Goal: Communication & Community: Answer question/provide support

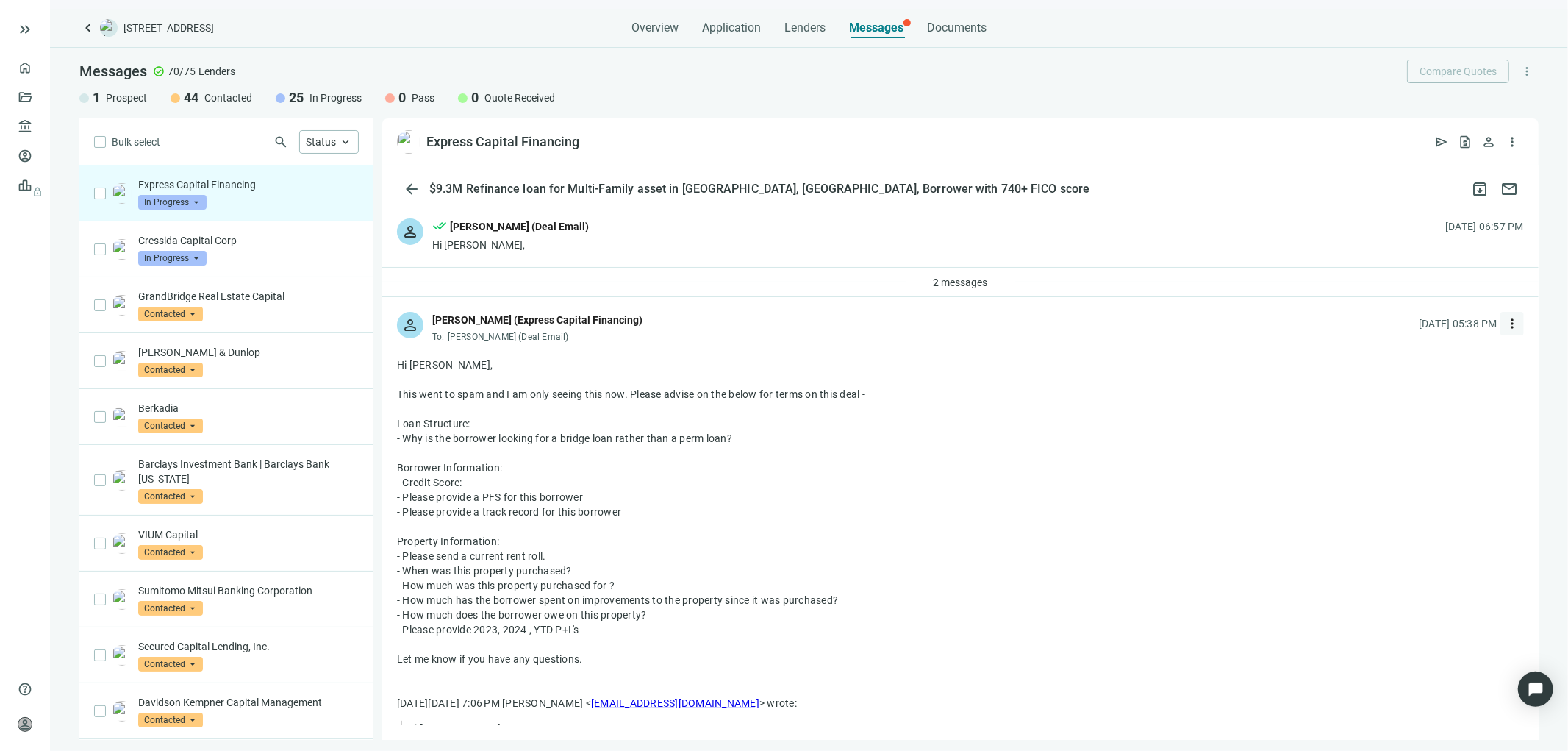
click at [1505, 326] on span "more_vert" at bounding box center [1513, 324] width 15 height 15
click at [1409, 380] on span "Reply all" at bounding box center [1409, 384] width 37 height 12
type textarea "**********"
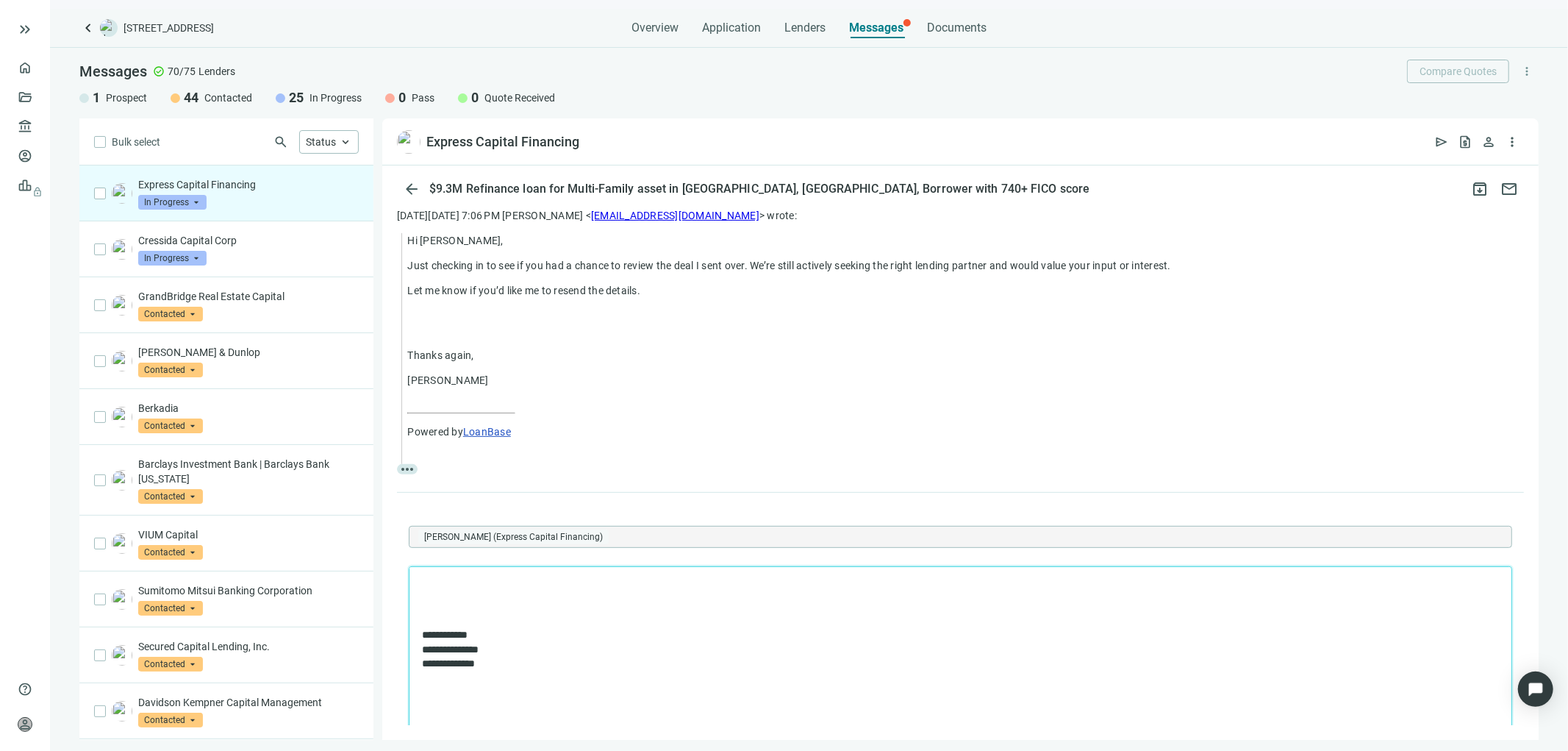
scroll to position [581, 0]
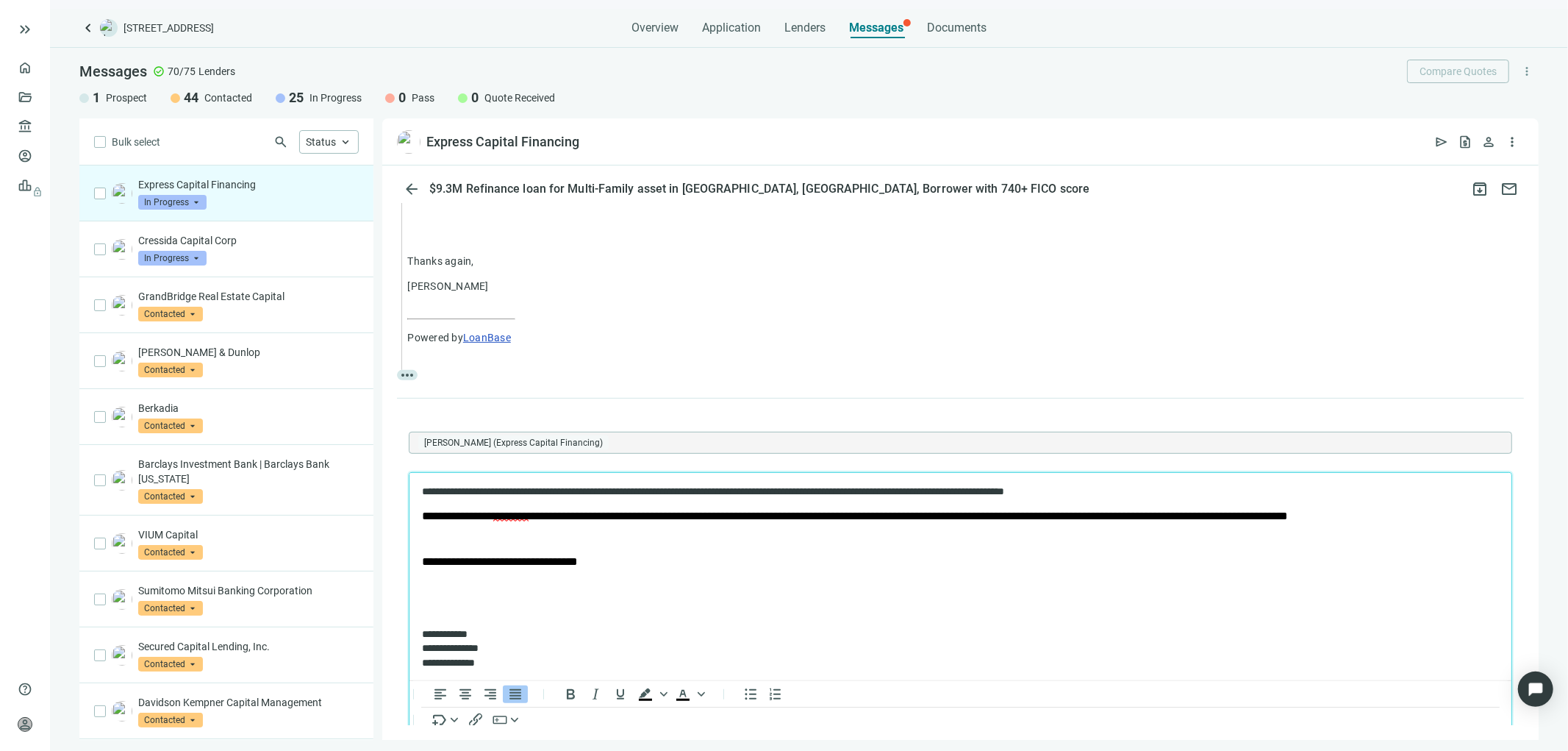
click at [424, 542] on body "**********" at bounding box center [960, 576] width 1078 height 185
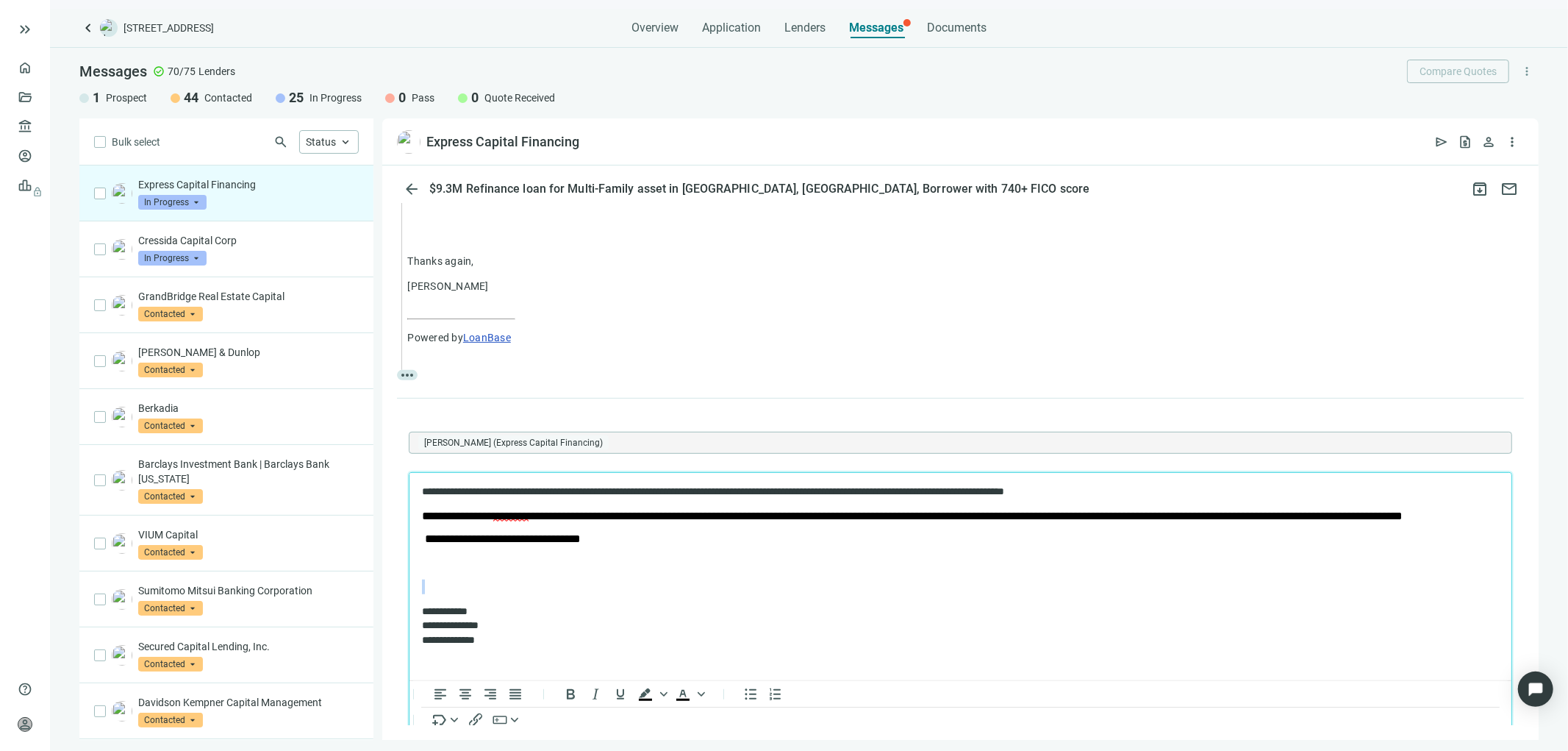
drag, startPoint x: 430, startPoint y: 576, endPoint x: 439, endPoint y: 600, distance: 25.6
click at [439, 600] on body "**********" at bounding box center [960, 565] width 1078 height 163
drag, startPoint x: 421, startPoint y: 574, endPoint x: 518, endPoint y: 579, distance: 97.1
click at [518, 569] on p "Rich Text Area. Press ALT-0 for help." at bounding box center [952, 562] width 1063 height 15
click at [423, 543] on span "Rich Text Area. Press ALT-0 for help." at bounding box center [423, 538] width 3 height 11
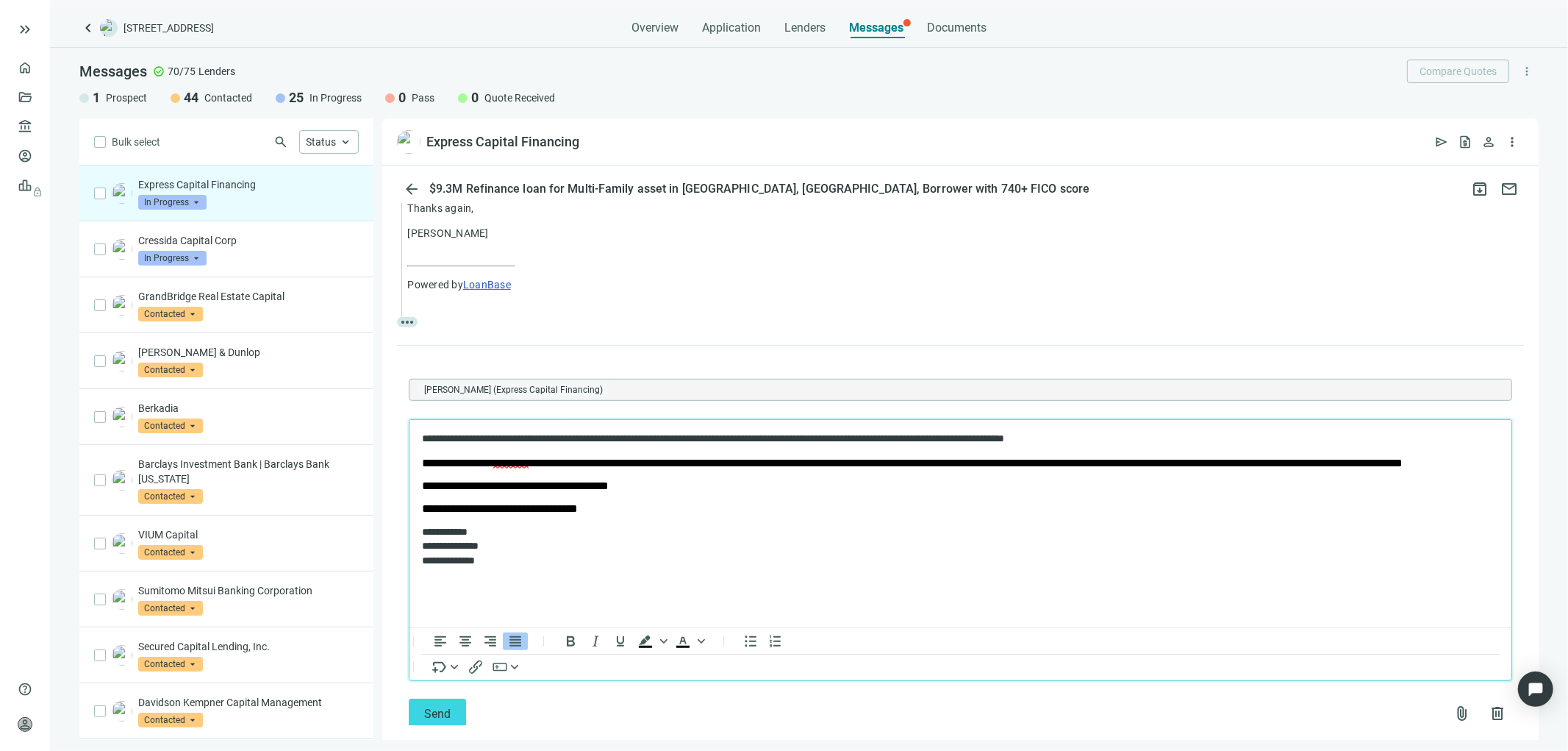
scroll to position [663, 0]
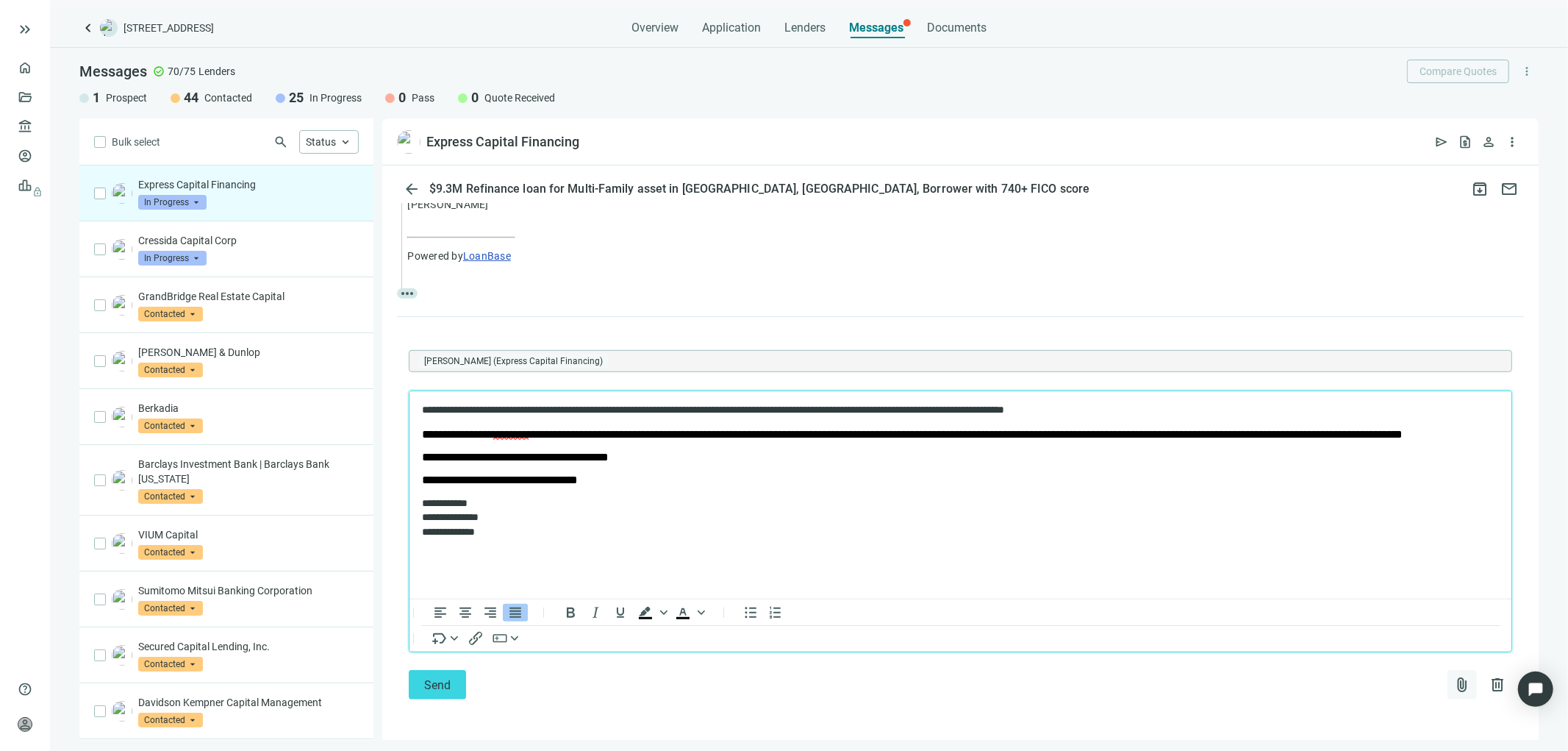
click at [1453, 683] on span "attach_file" at bounding box center [1462, 685] width 18 height 18
click at [1363, 621] on span "Сhoose from deal documents" at bounding box center [1383, 626] width 133 height 12
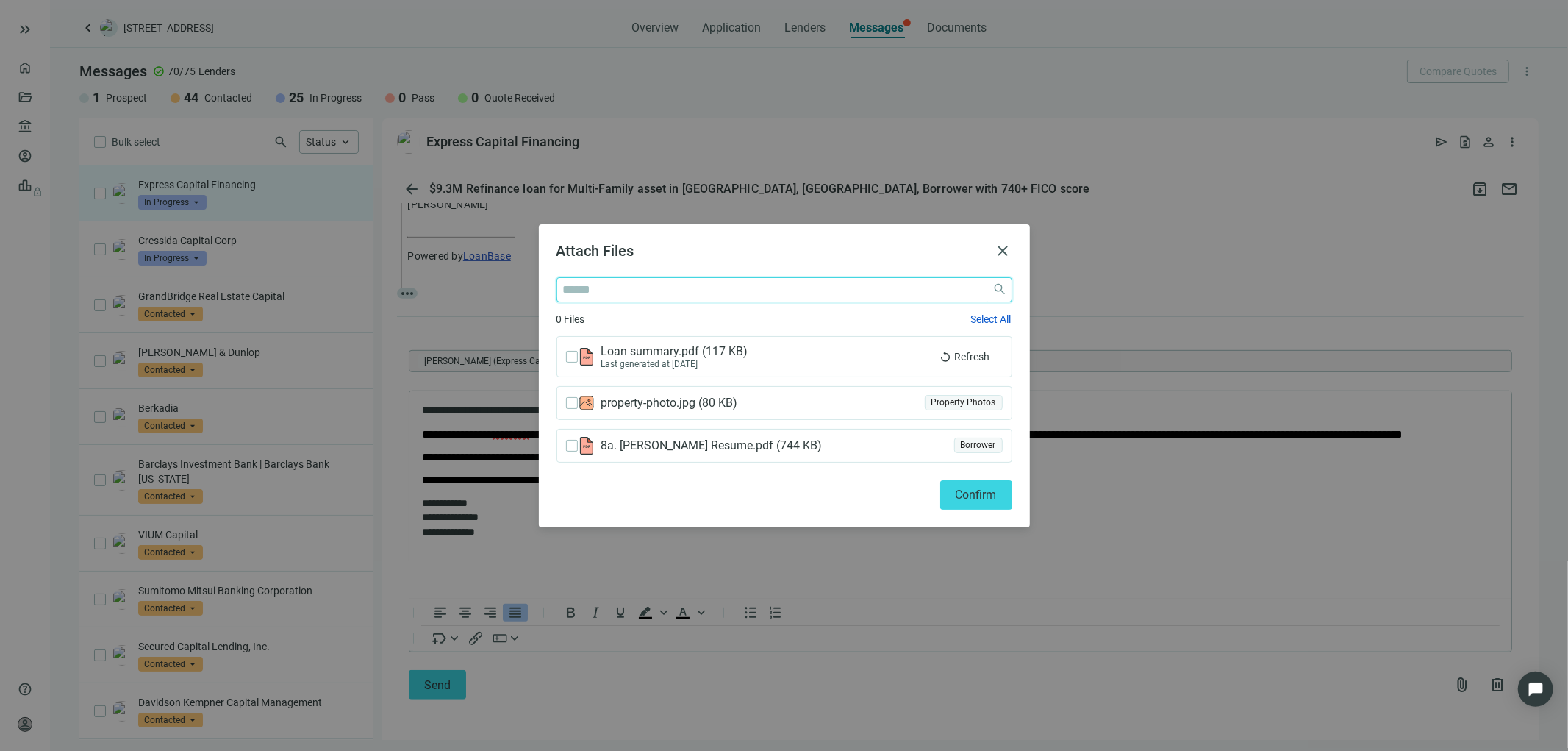
click at [581, 287] on input "search" at bounding box center [775, 290] width 423 height 23
click at [1067, 623] on div "Attach Files close close 0 Files Select All Loan summary.pdf ( 117 KB ) Last ge…" at bounding box center [784, 375] width 1568 height 751
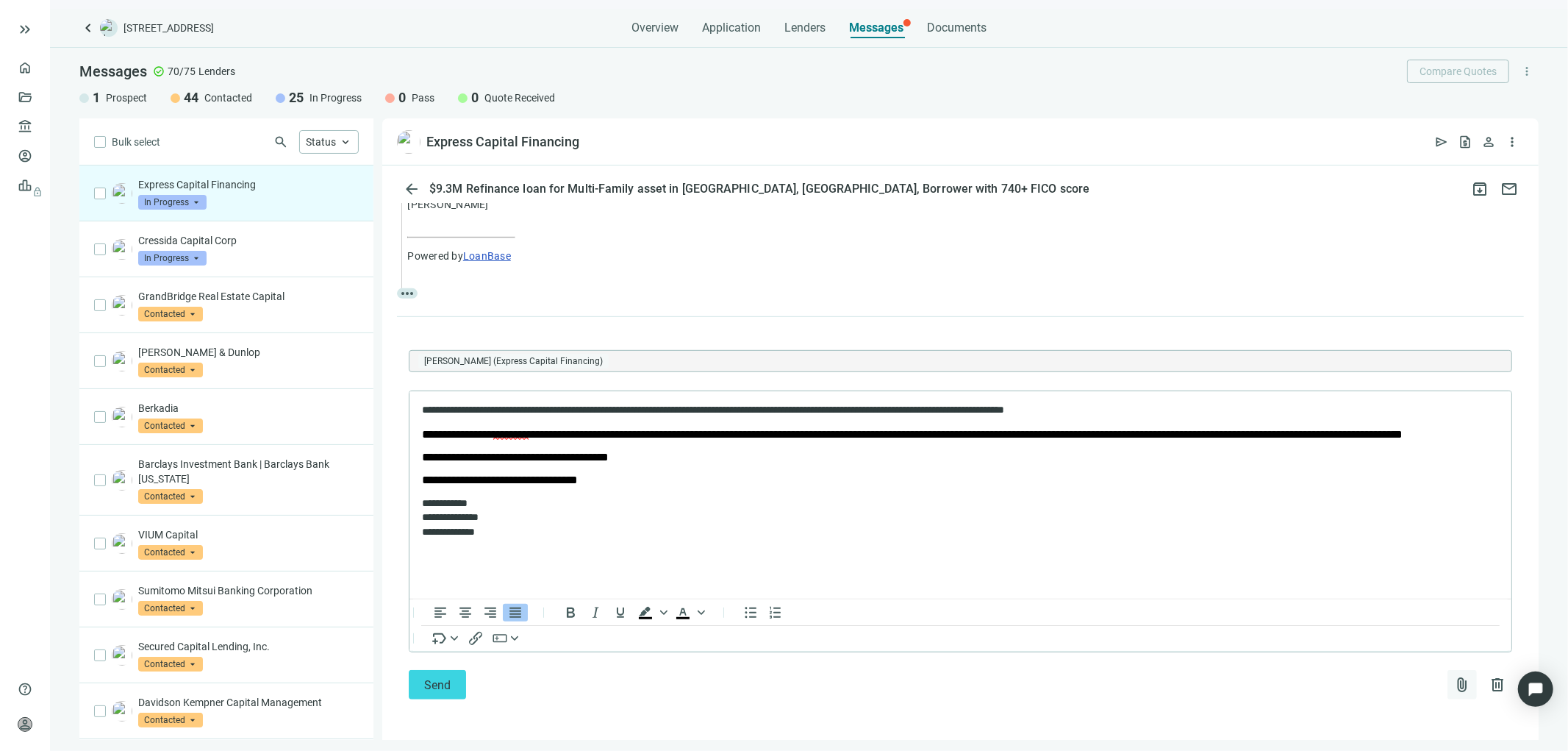
click at [1453, 680] on span "attach_file" at bounding box center [1462, 685] width 18 height 18
click at [1349, 649] on span "Upload new" at bounding box center [1343, 650] width 54 height 12
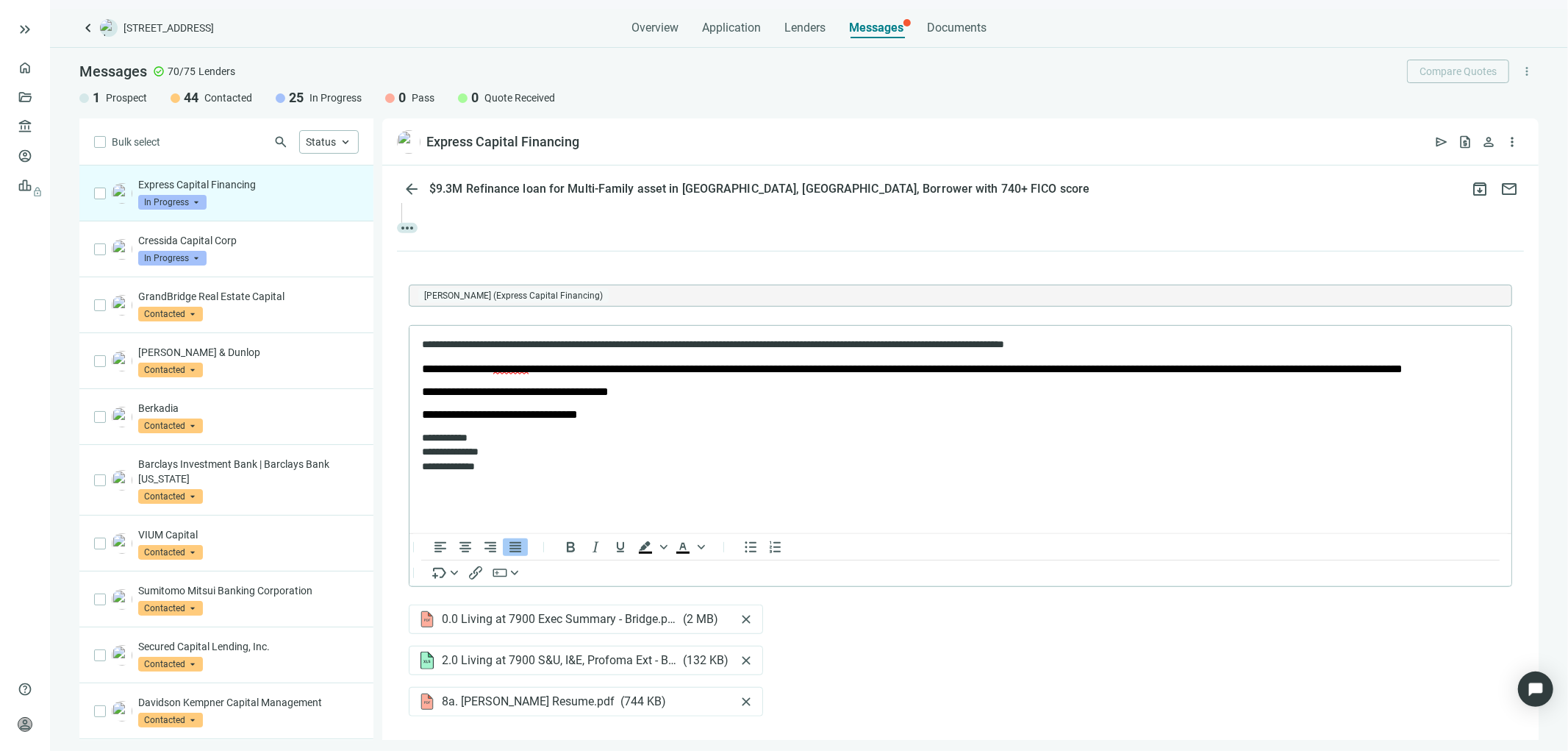
scroll to position [793, 0]
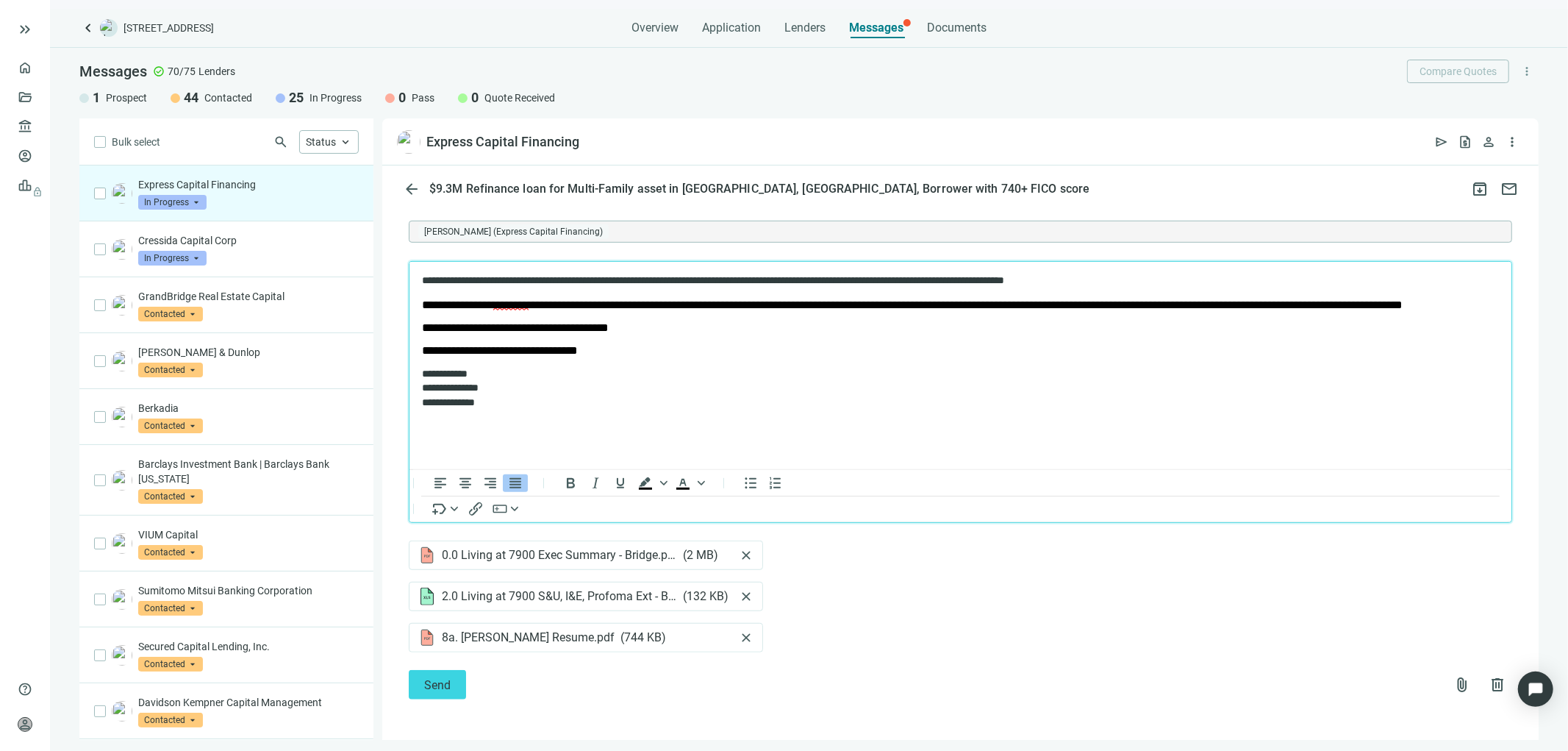
click at [493, 275] on p "**********" at bounding box center [952, 281] width 1063 height 15
click at [533, 278] on p "**********" at bounding box center [952, 281] width 1063 height 15
click at [441, 683] on span "Send" at bounding box center [437, 685] width 26 height 14
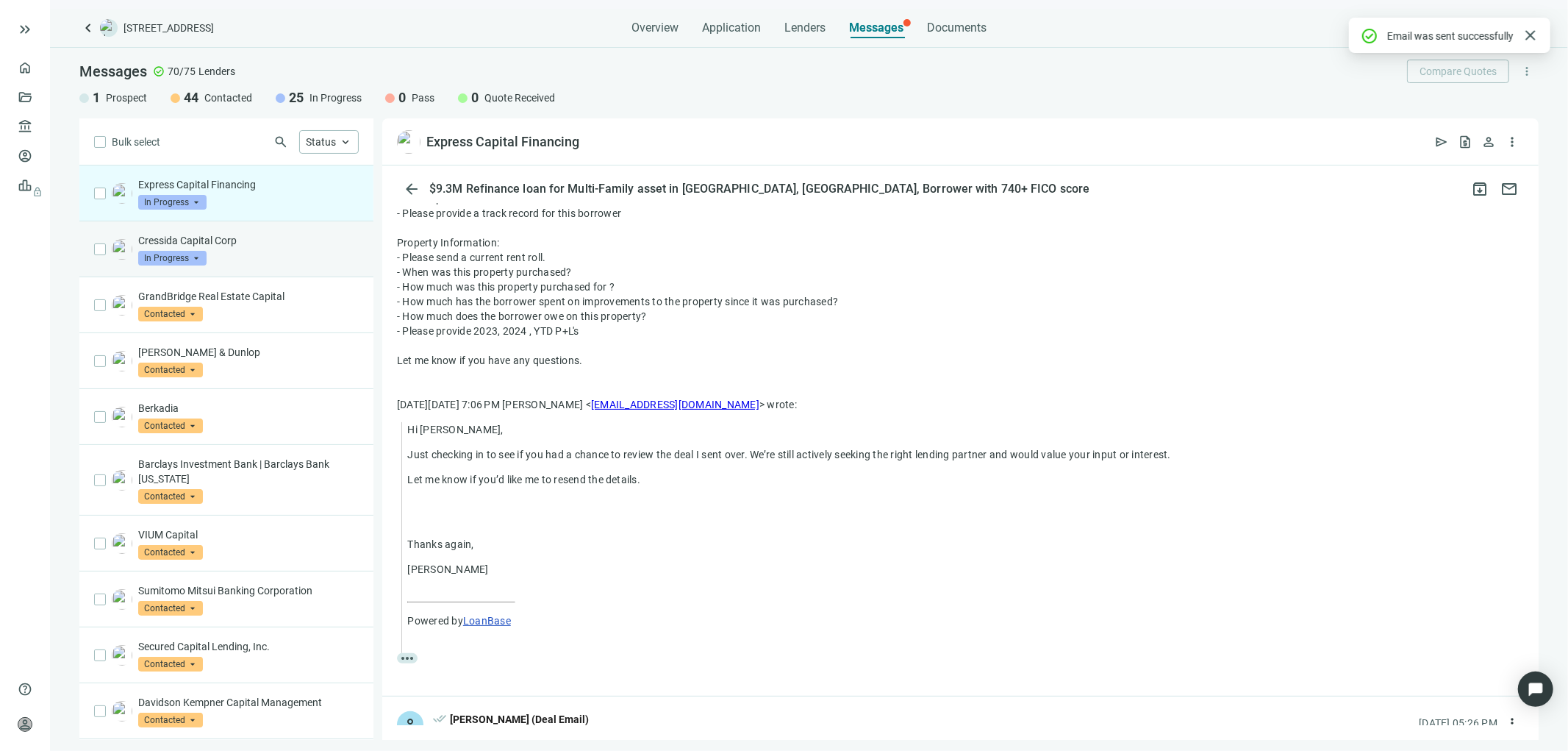
scroll to position [790, 0]
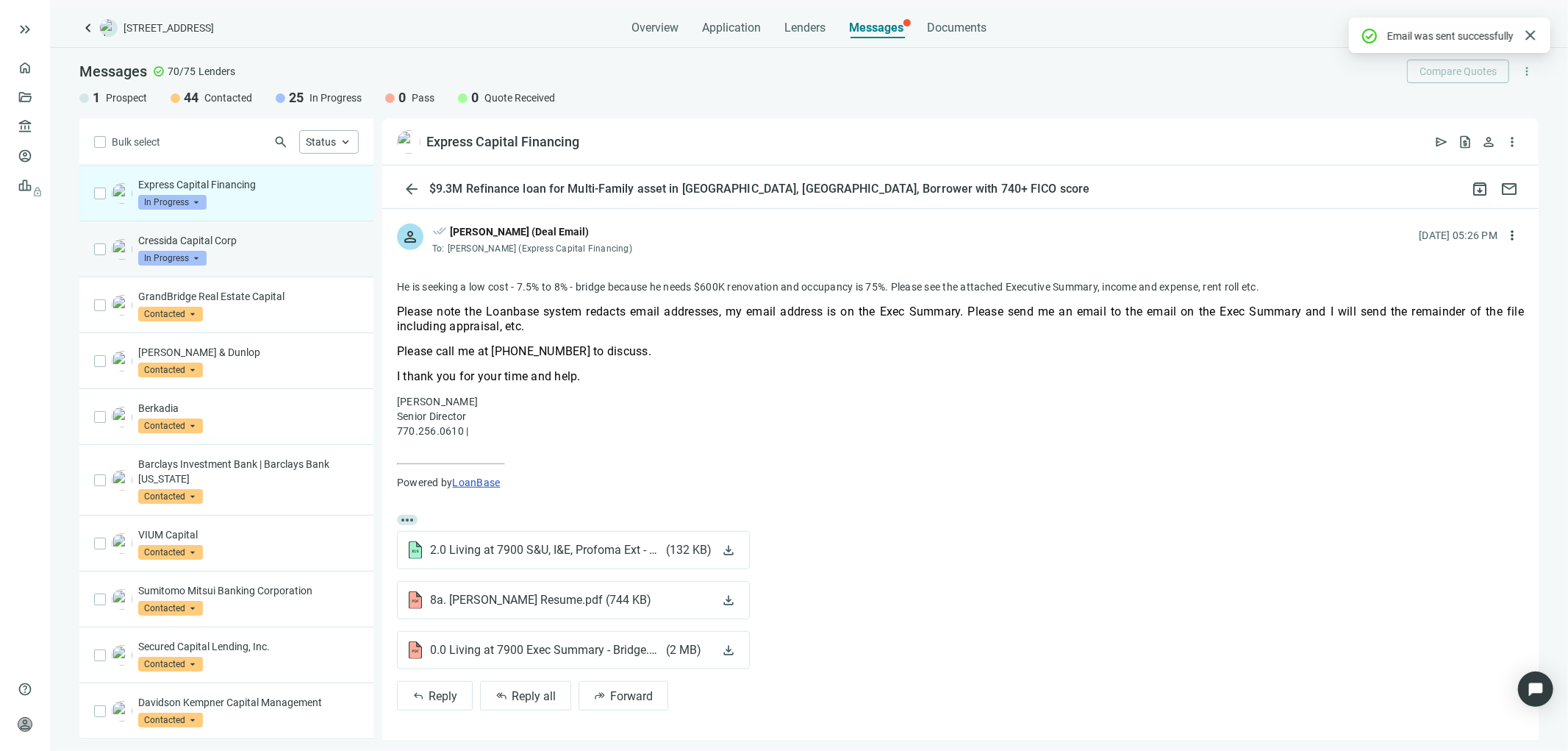
click at [247, 254] on div "Cressida Capital Corp In Progress arrow_drop_down" at bounding box center [248, 249] width 220 height 32
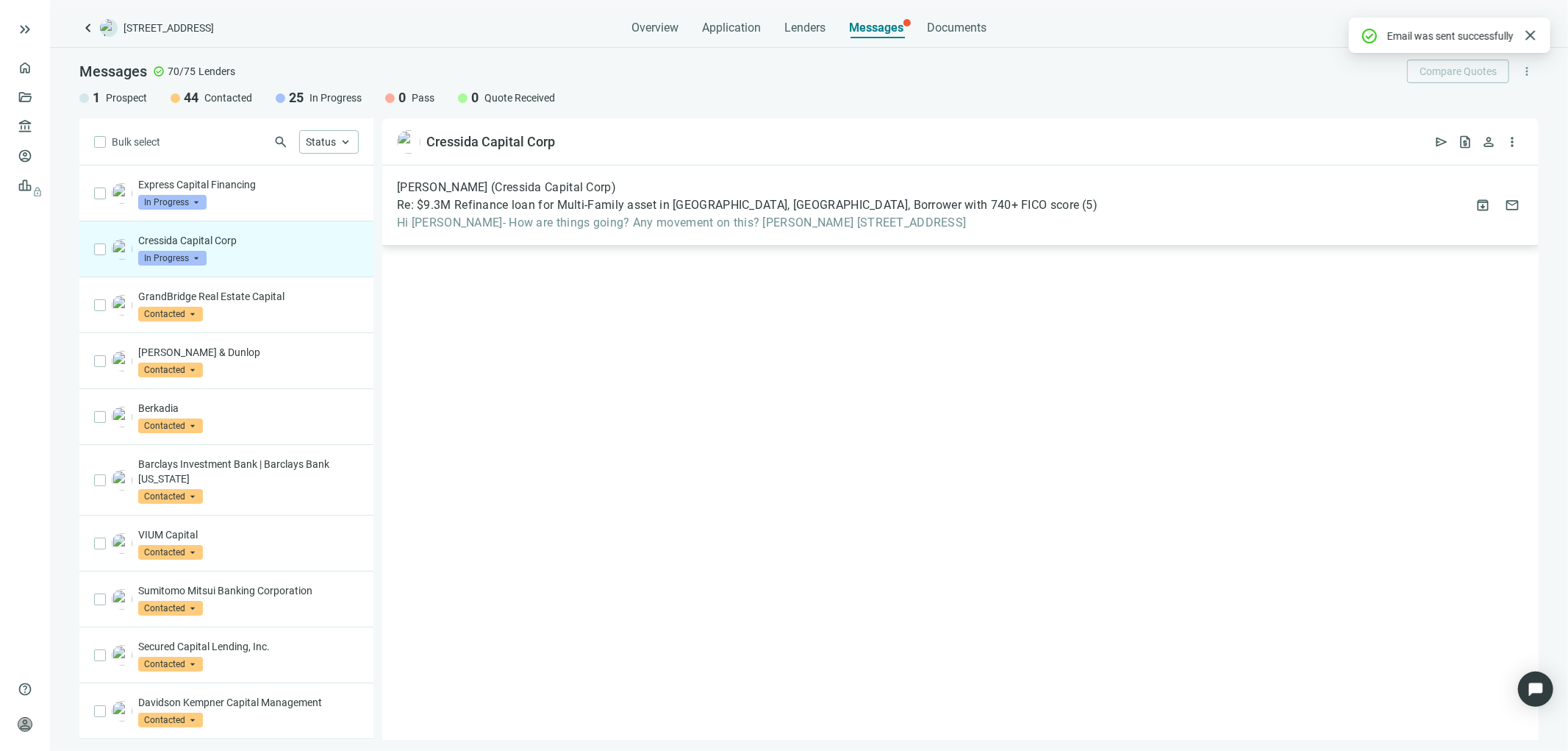
click at [613, 213] on div "[PERSON_NAME] (Cressida Capital Corp) Re: $9.3M Refinance loan for Multi-Family…" at bounding box center [747, 205] width 700 height 50
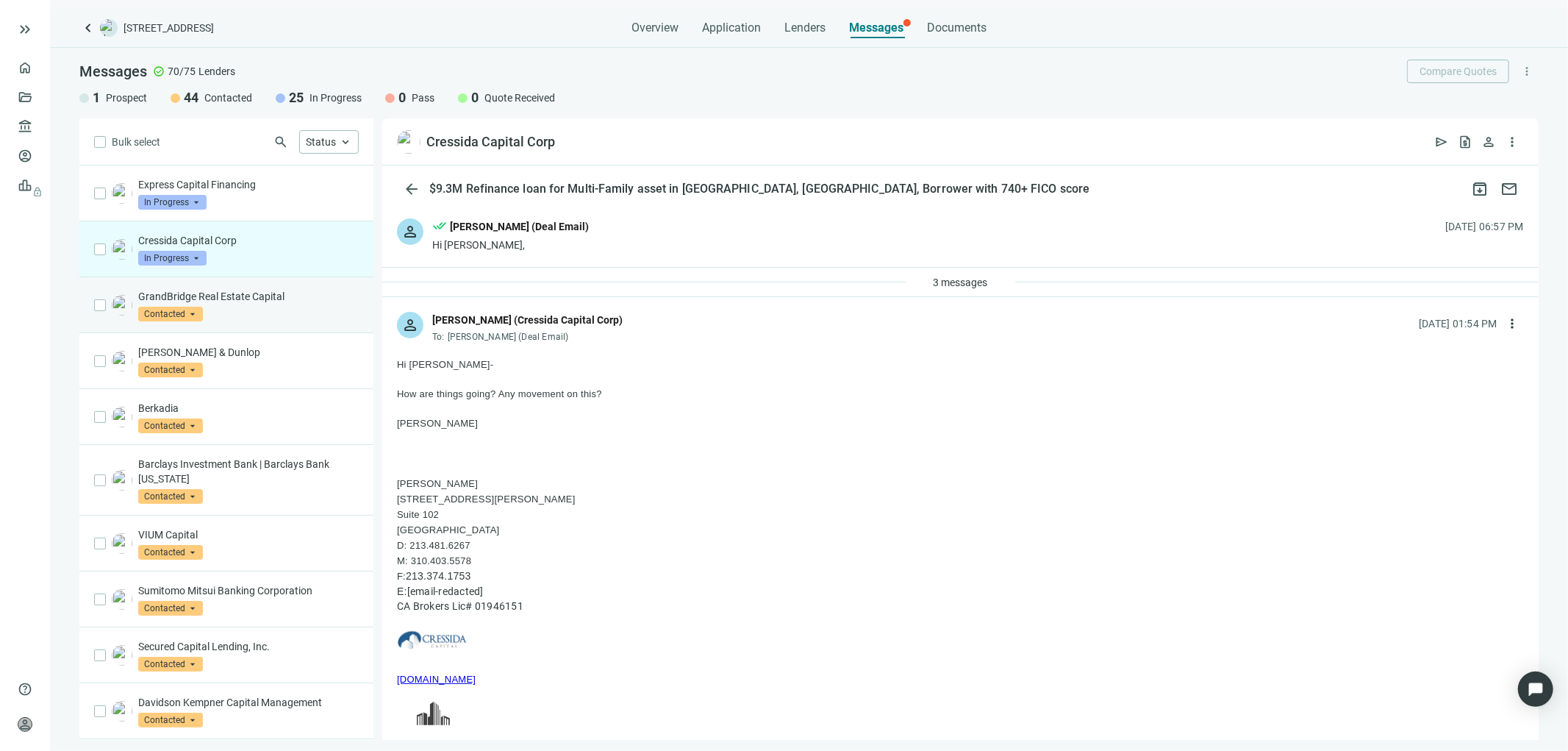
click at [304, 308] on div "GrandBridge Real Estate Capital Contacted arrow_drop_down" at bounding box center [248, 305] width 220 height 32
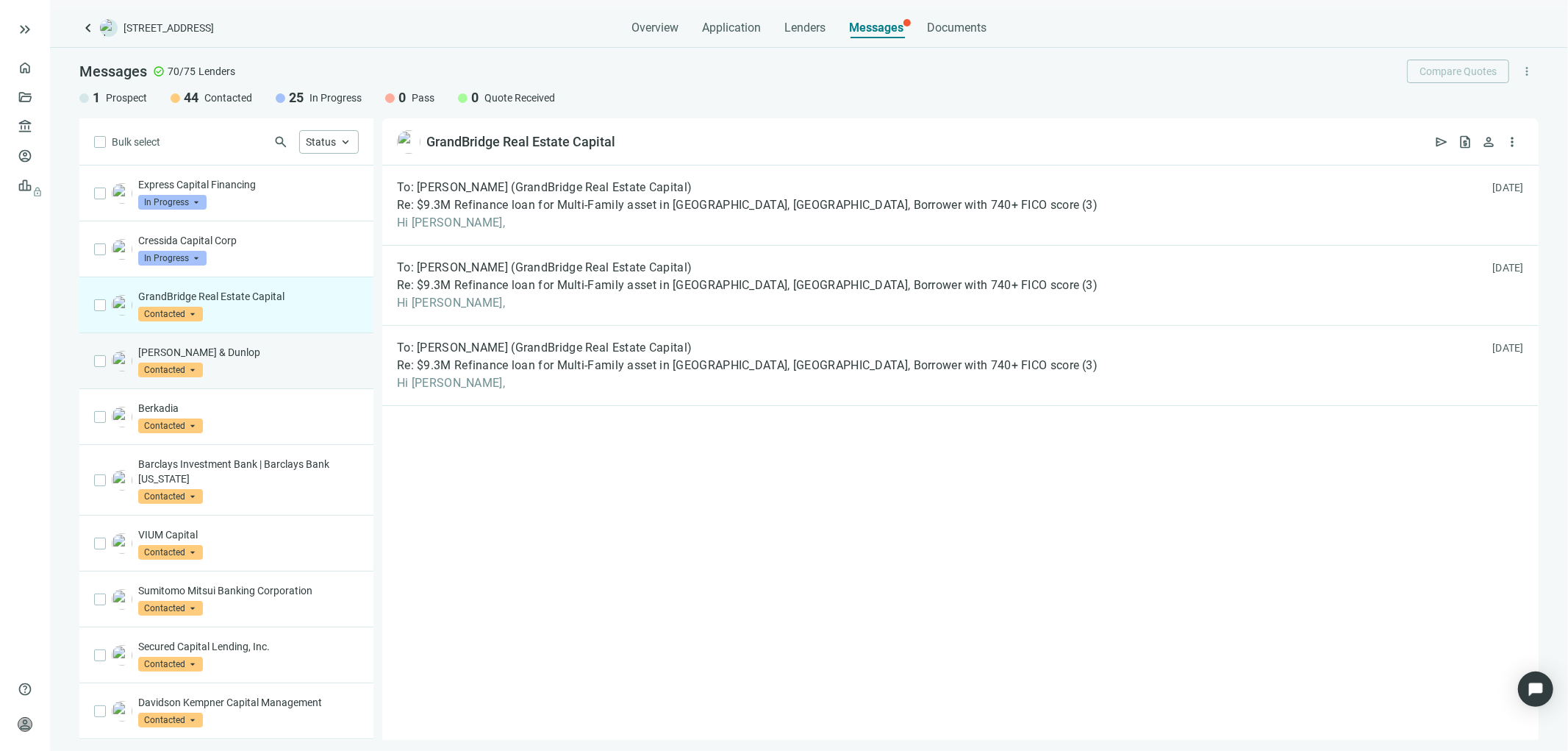
click at [303, 365] on div "[PERSON_NAME] & Dunlop Contacted arrow_drop_down" at bounding box center [248, 361] width 220 height 32
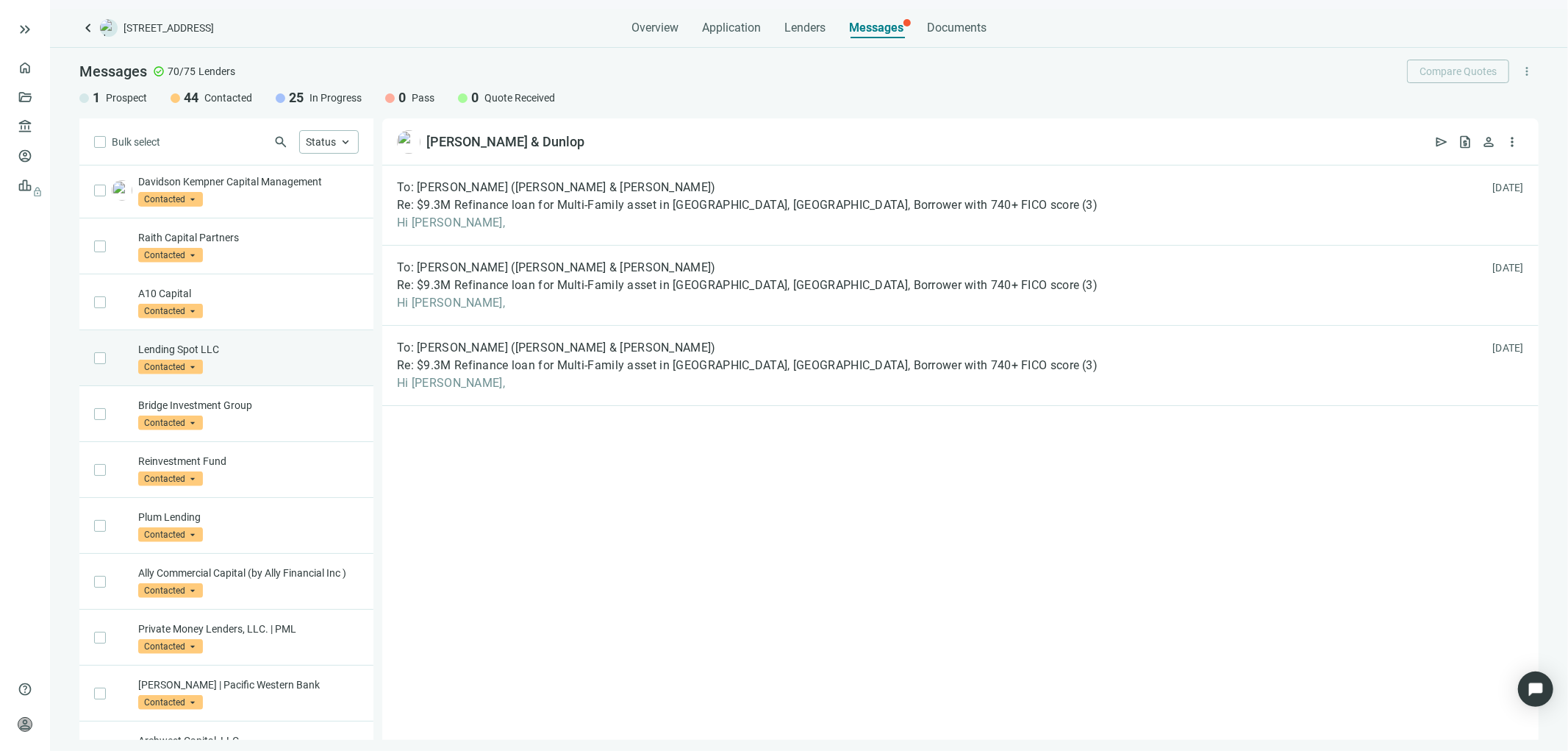
scroll to position [620, 0]
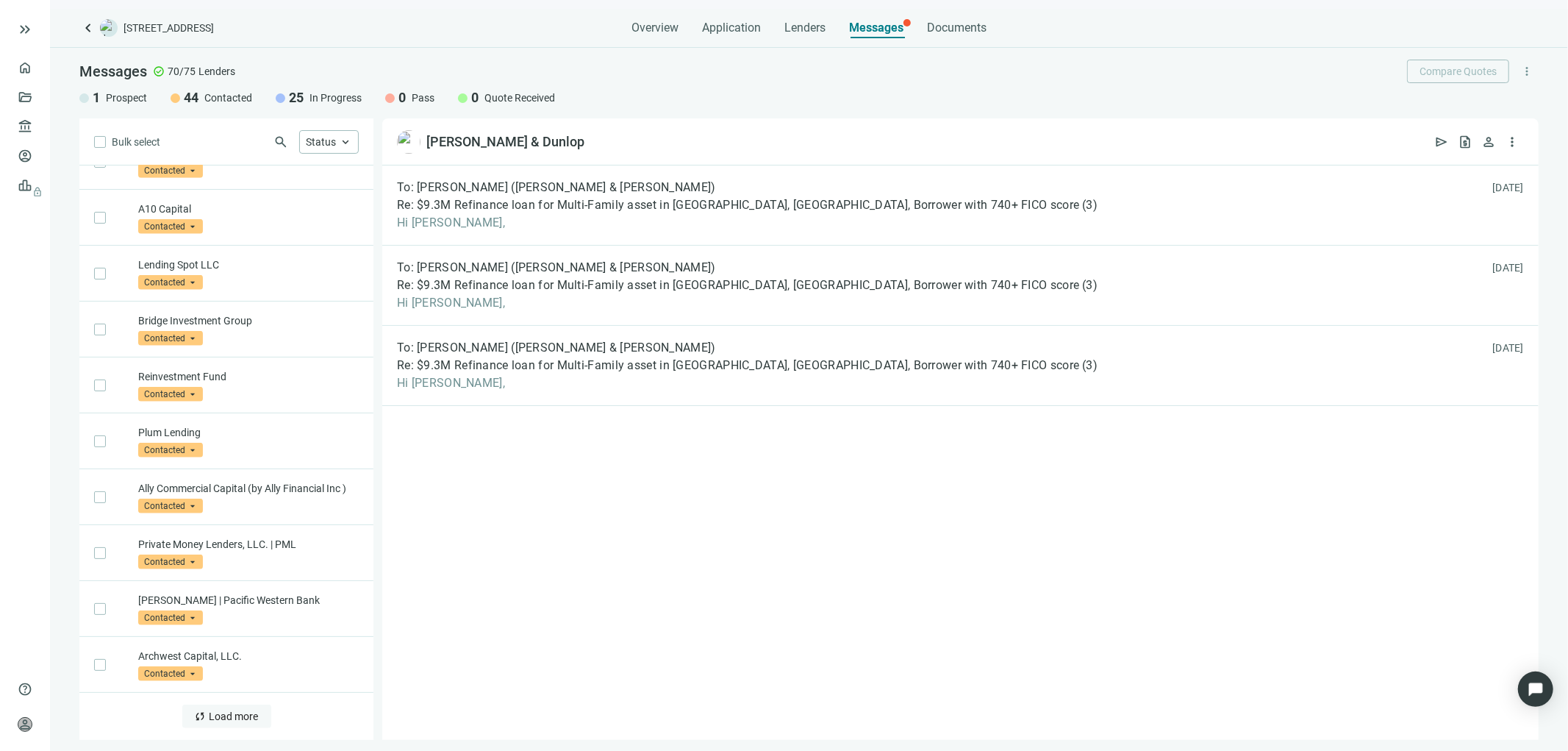
click at [226, 718] on span "Load more" at bounding box center [234, 716] width 49 height 12
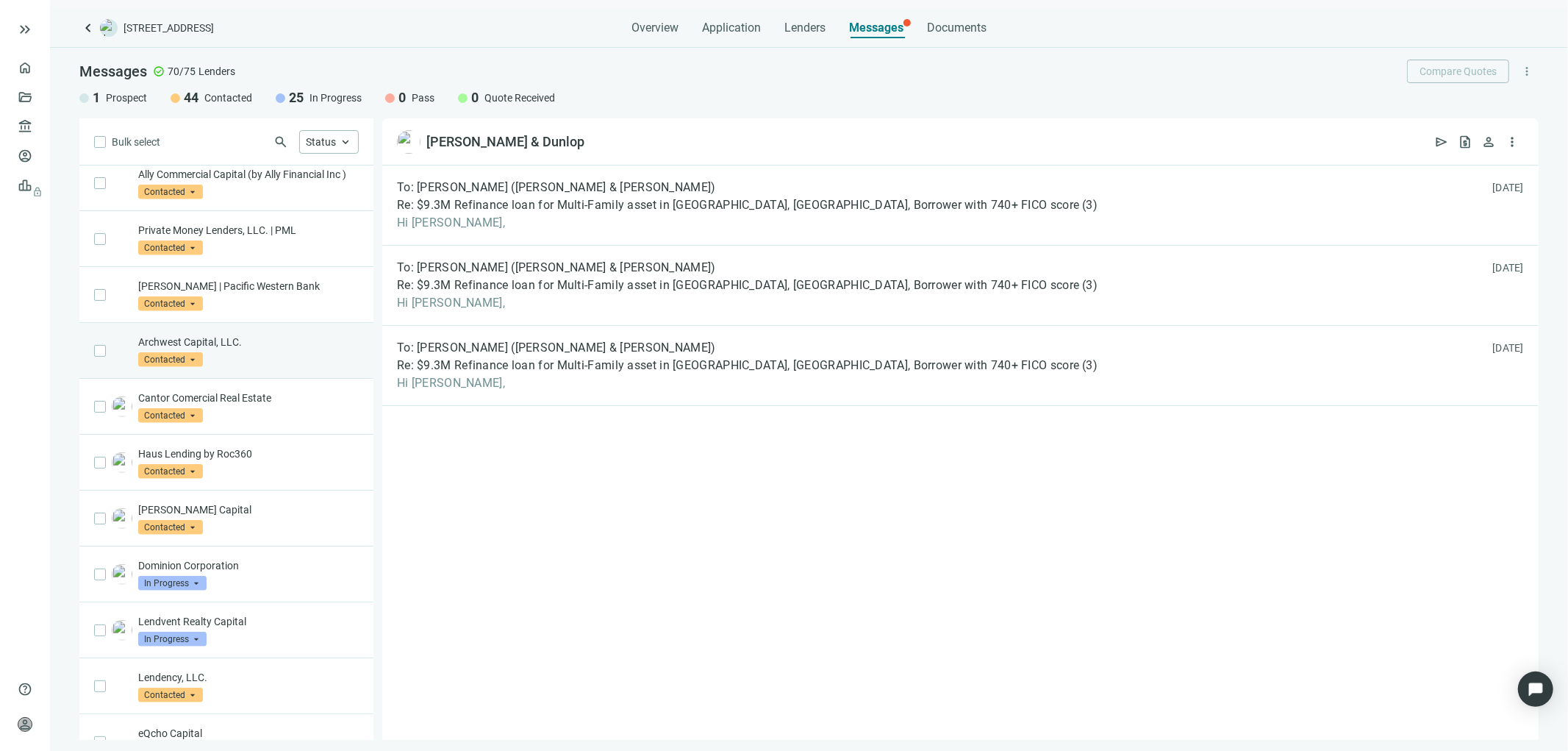
scroll to position [1111, 0]
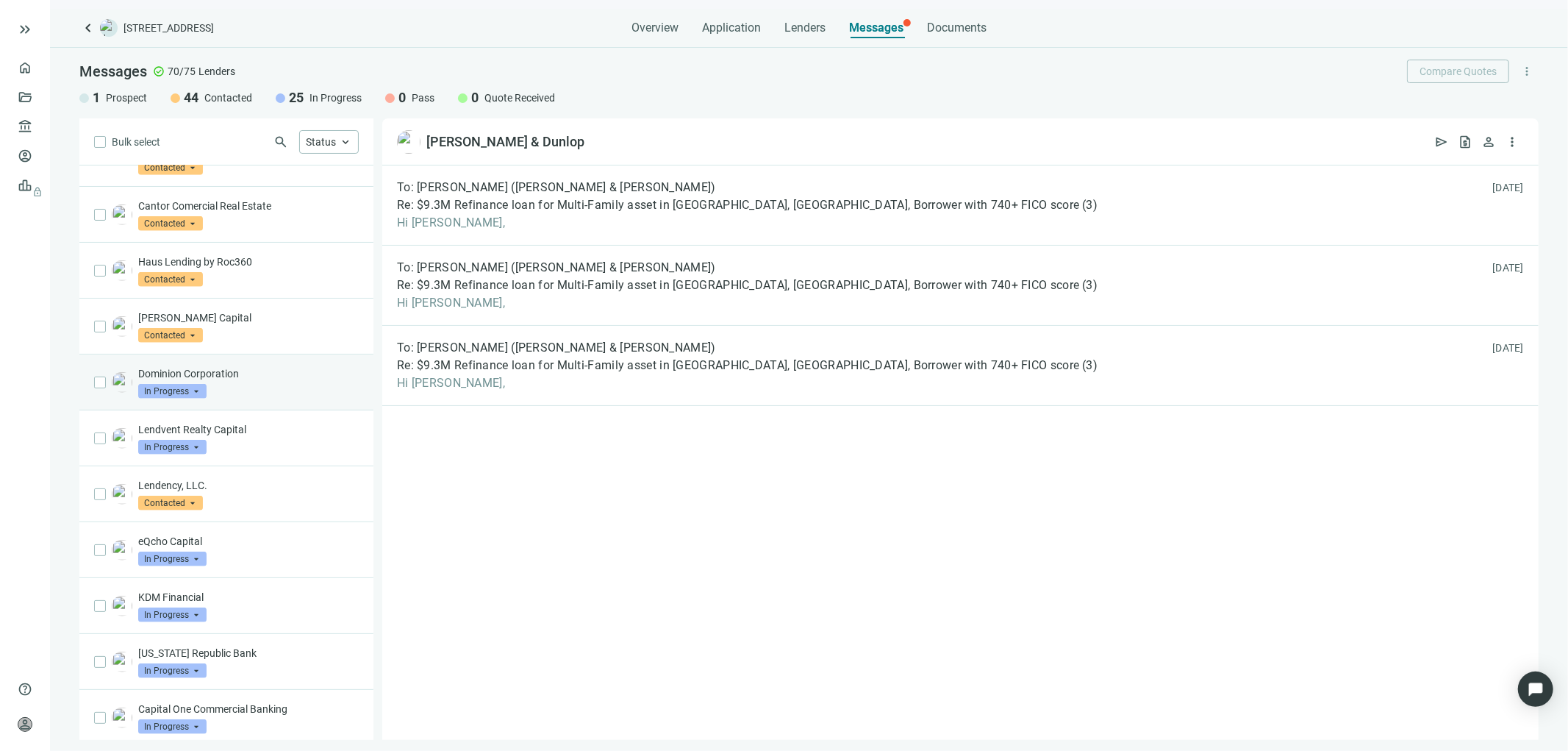
click at [301, 381] on p "Dominion Corporation" at bounding box center [248, 374] width 220 height 15
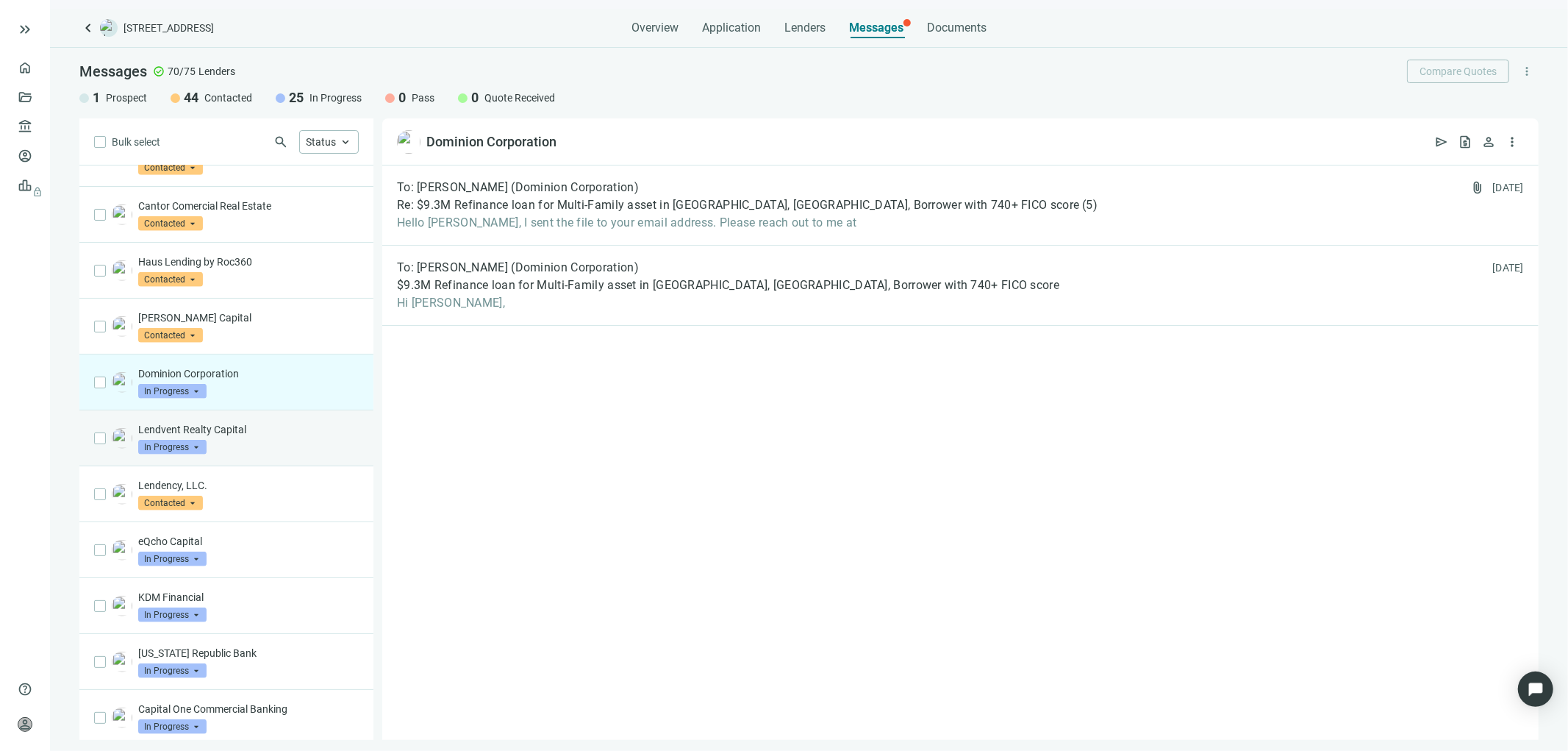
click at [259, 455] on div "Lendvent Realty Capital In Progress arrow_drop_down" at bounding box center [248, 438] width 220 height 32
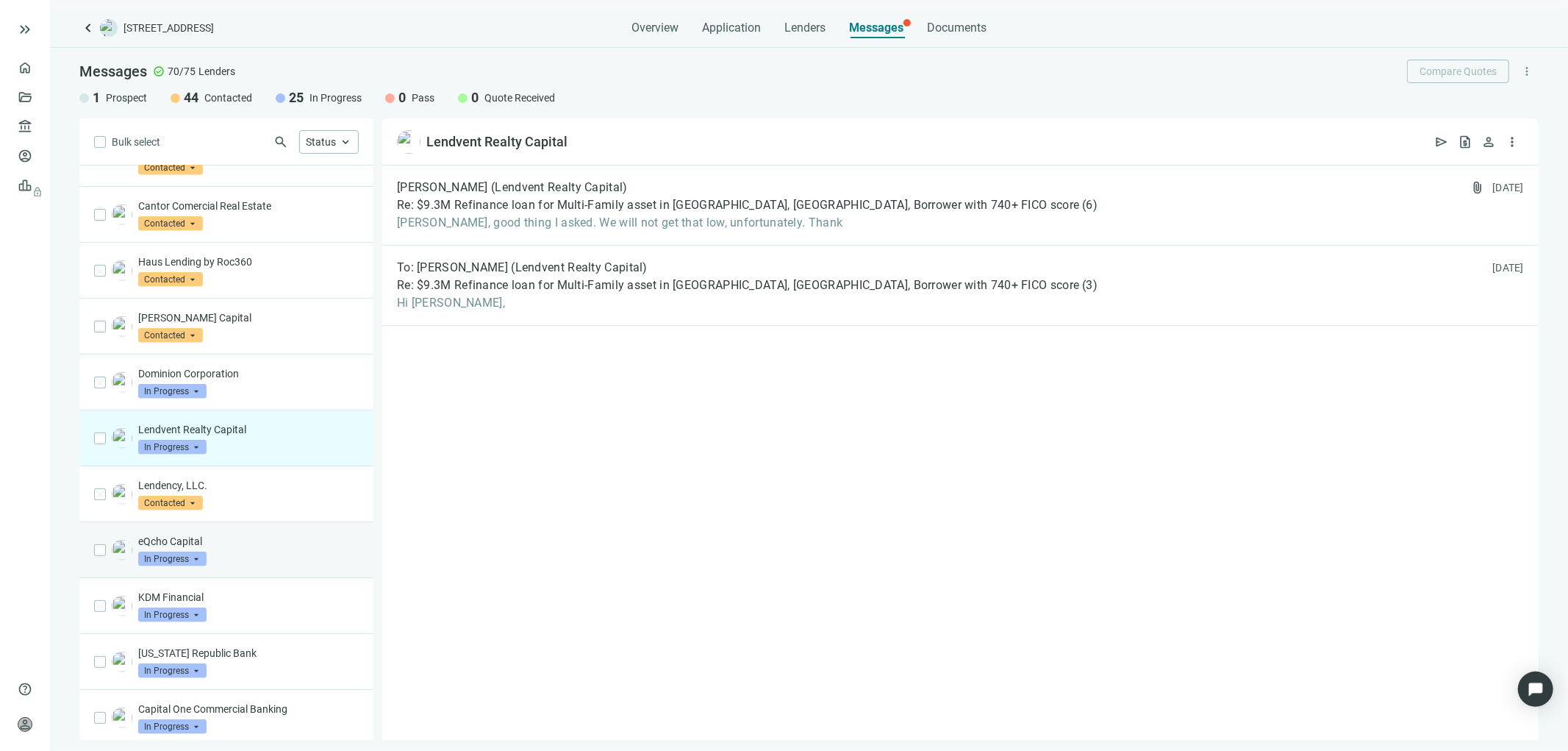
click at [205, 566] on span "In Progress" at bounding box center [172, 559] width 68 height 15
click at [277, 548] on p "eQcho Capital" at bounding box center [248, 542] width 220 height 15
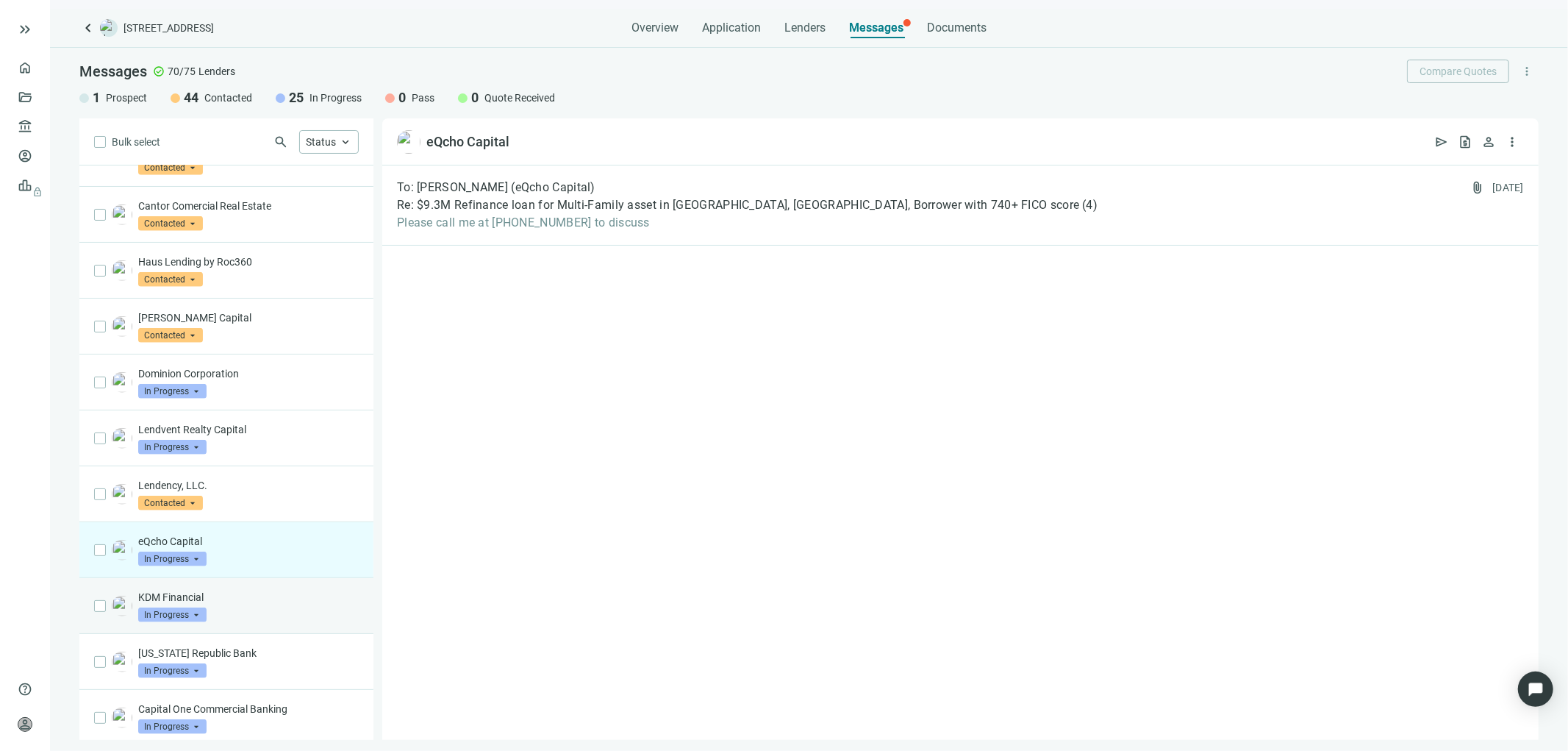
click at [215, 622] on div "KDM Financial In Progress arrow_drop_down" at bounding box center [248, 605] width 220 height 32
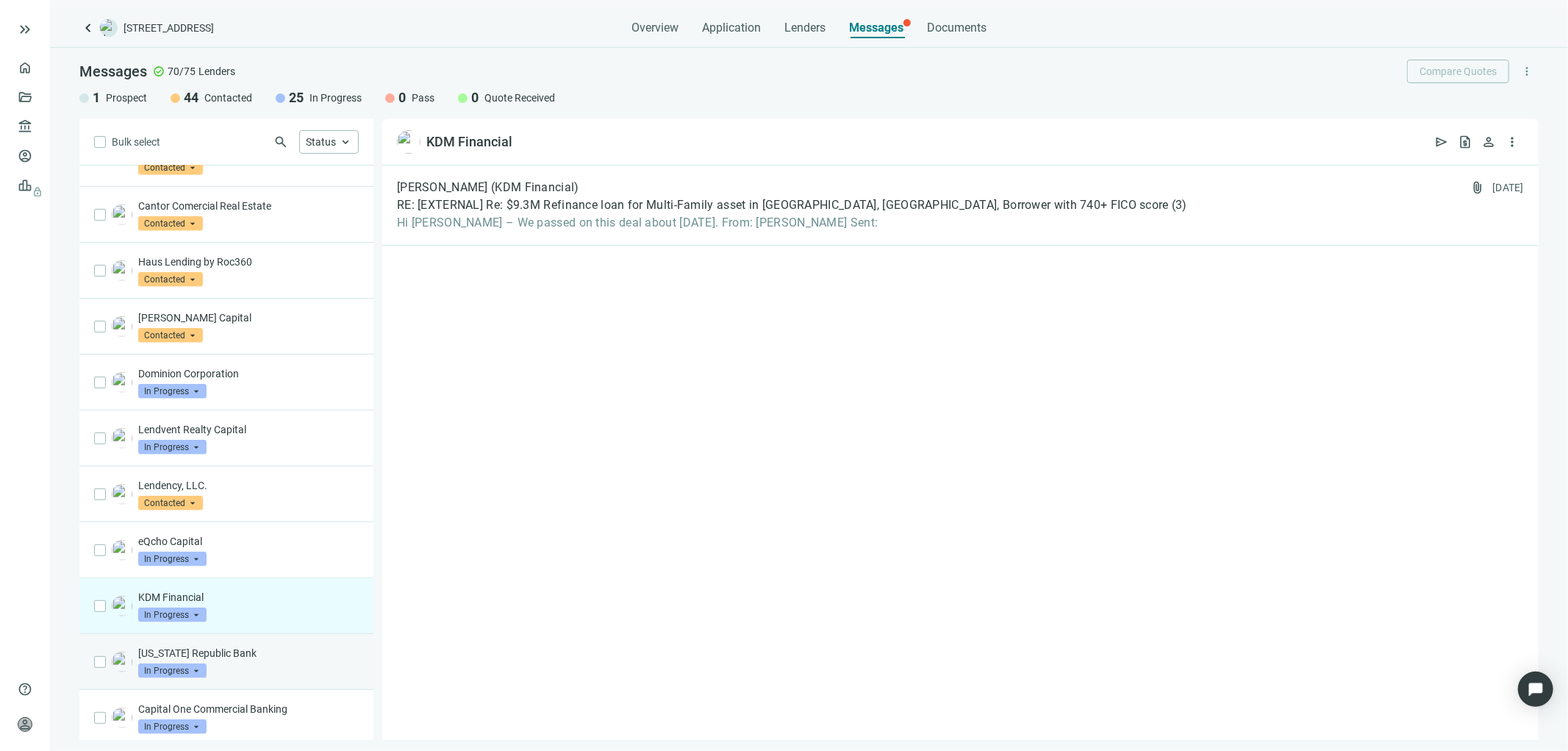
click at [214, 678] on div "[US_STATE] Republic Bank In Progress arrow_drop_down" at bounding box center [248, 662] width 220 height 32
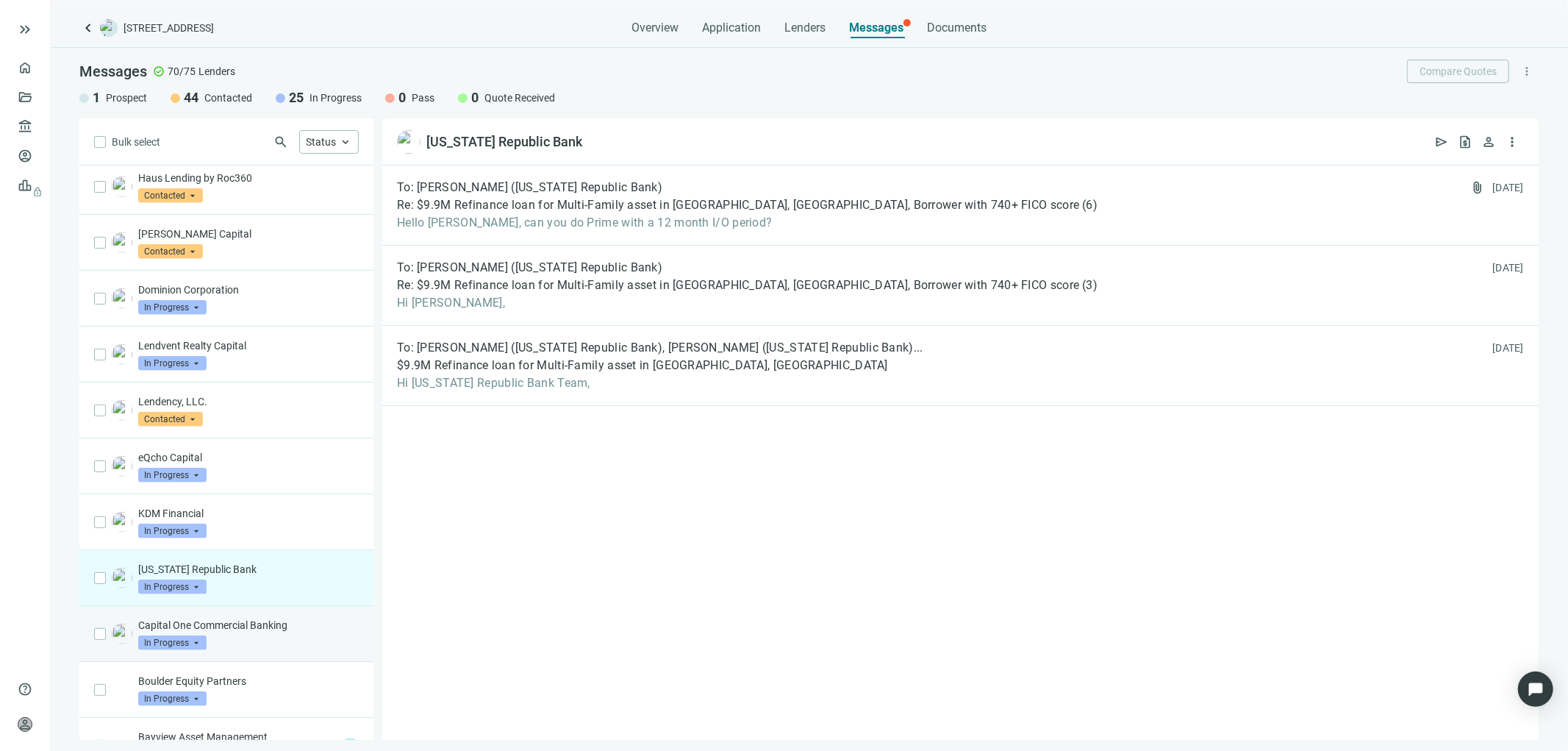
scroll to position [1275, 0]
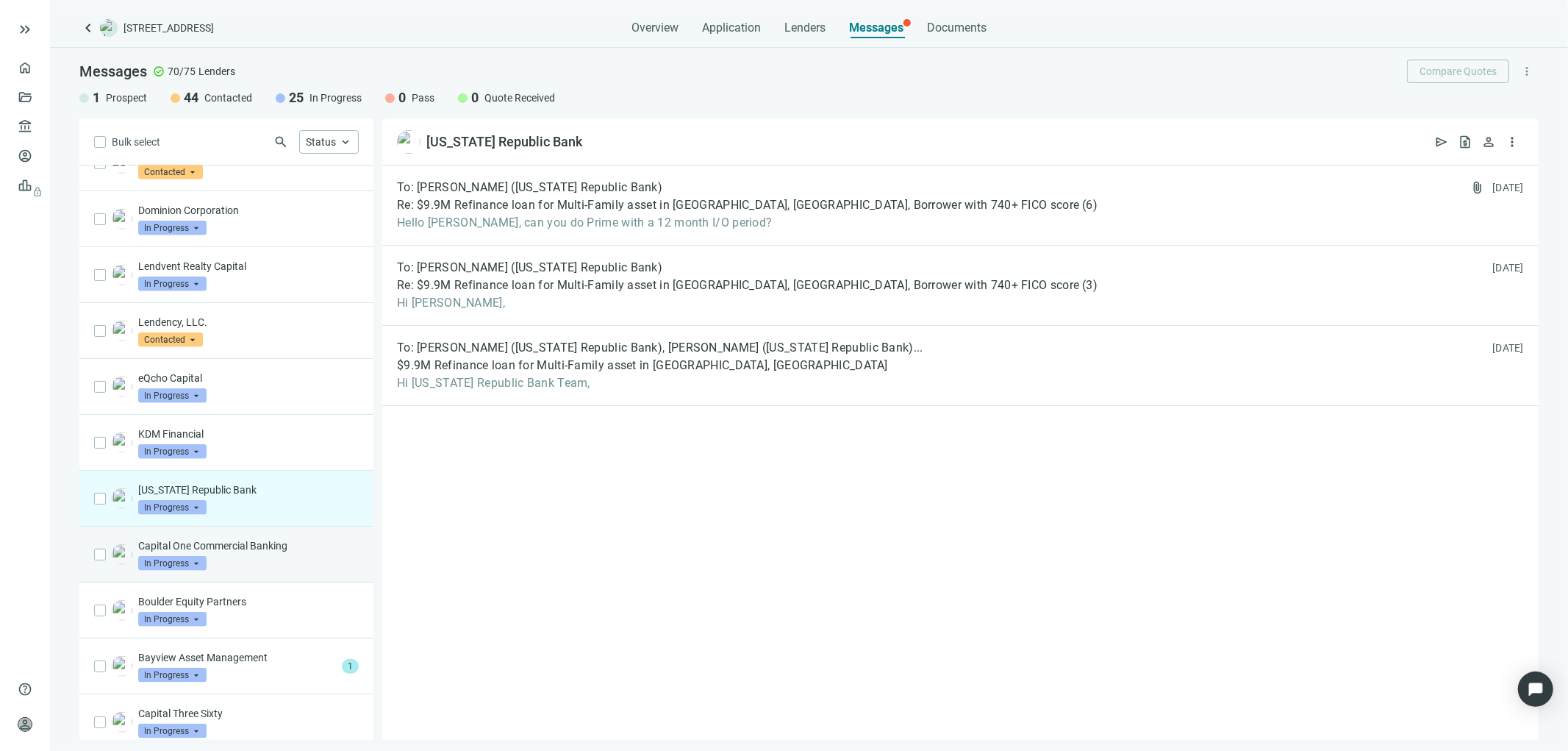
click at [218, 582] on div "Capital One Commercial Banking In Progress arrow_drop_down" at bounding box center [226, 554] width 294 height 56
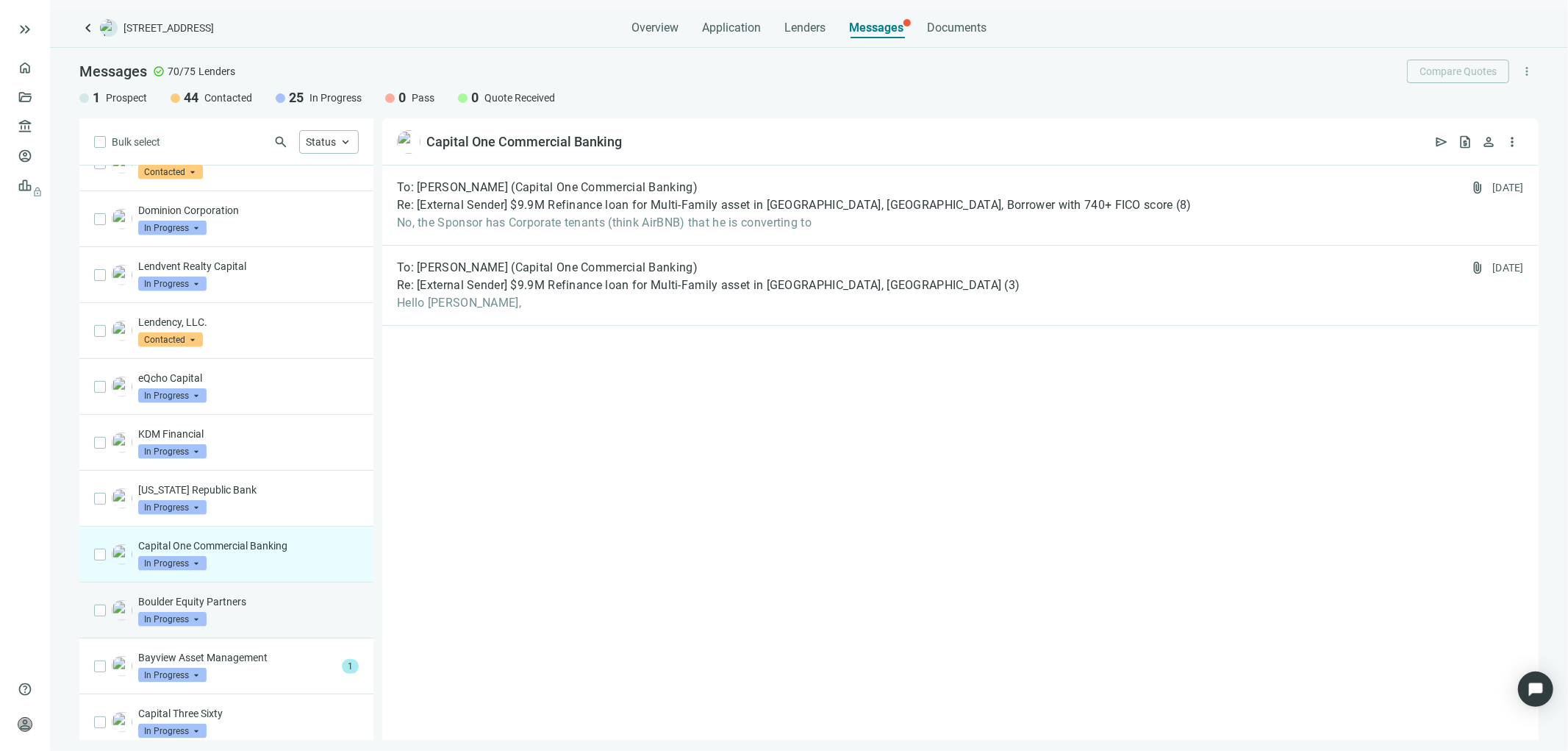
click at [230, 626] on div "Boulder Equity Partners In Progress arrow_drop_down" at bounding box center [248, 610] width 220 height 32
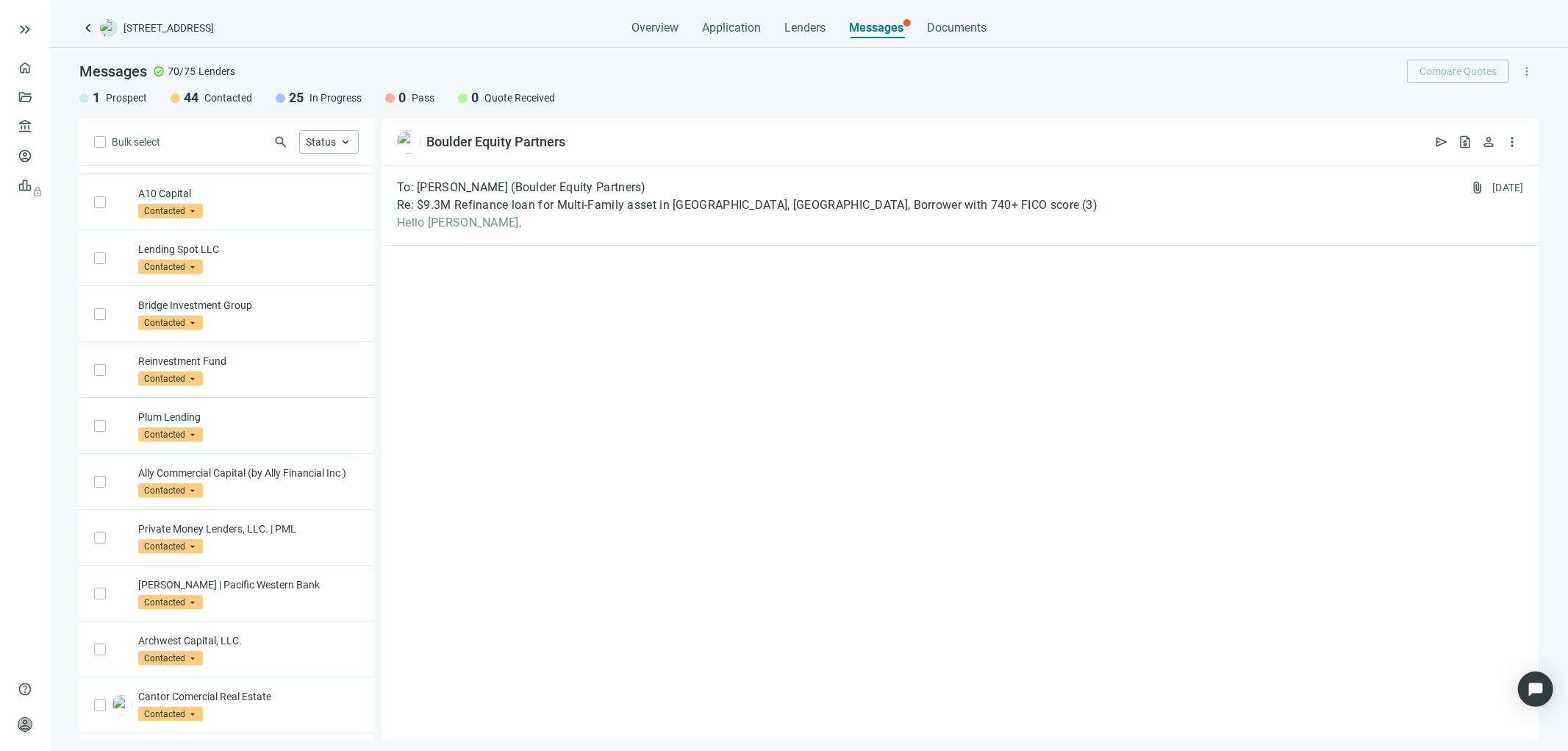
scroll to position [131, 0]
